Goal: Browse casually: Explore the website without a specific task or goal

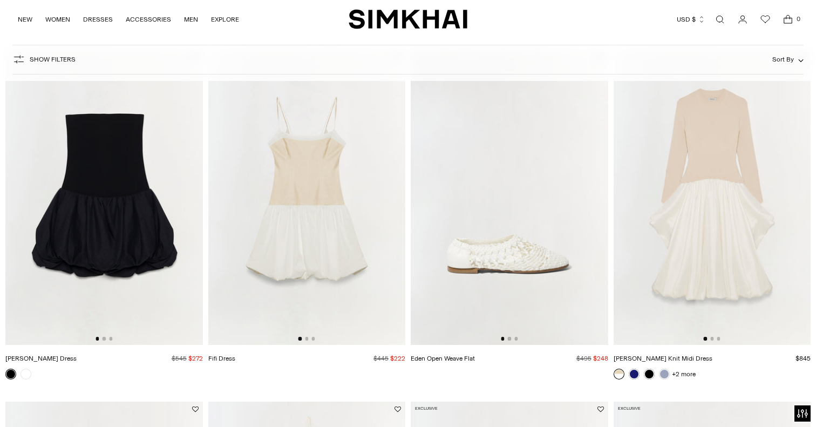
scroll to position [808, 0]
click at [524, 258] on img at bounding box center [509, 195] width 197 height 296
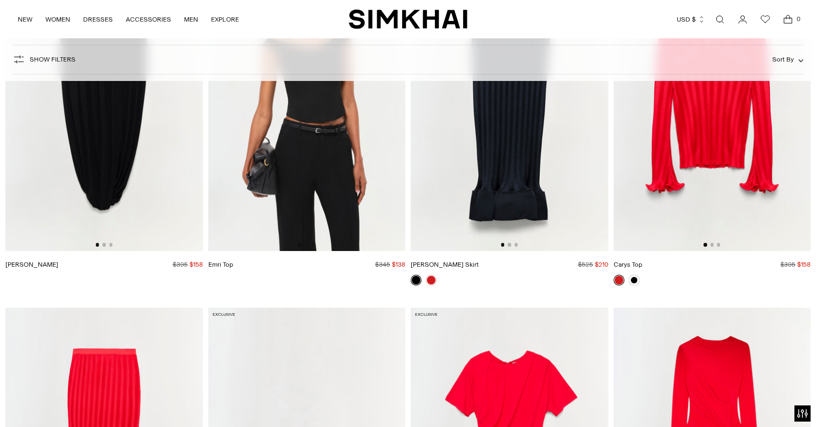
scroll to position [5291, 0]
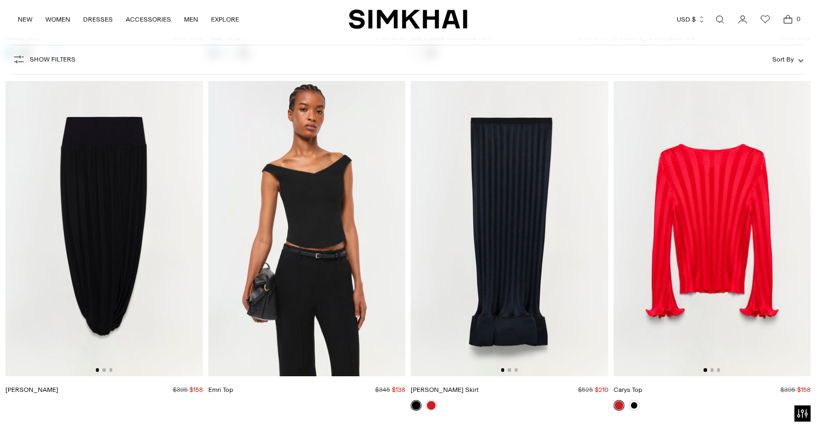
click at [711, 218] on img at bounding box center [711, 228] width 197 height 296
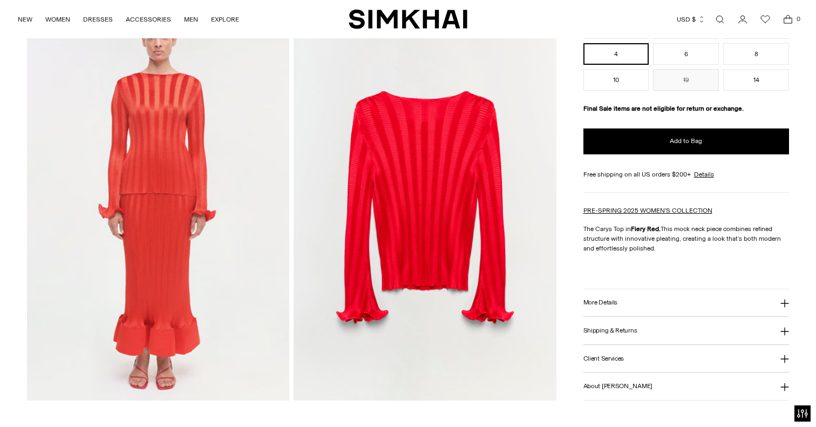
scroll to position [1263, 0]
